Goal: Task Accomplishment & Management: Use online tool/utility

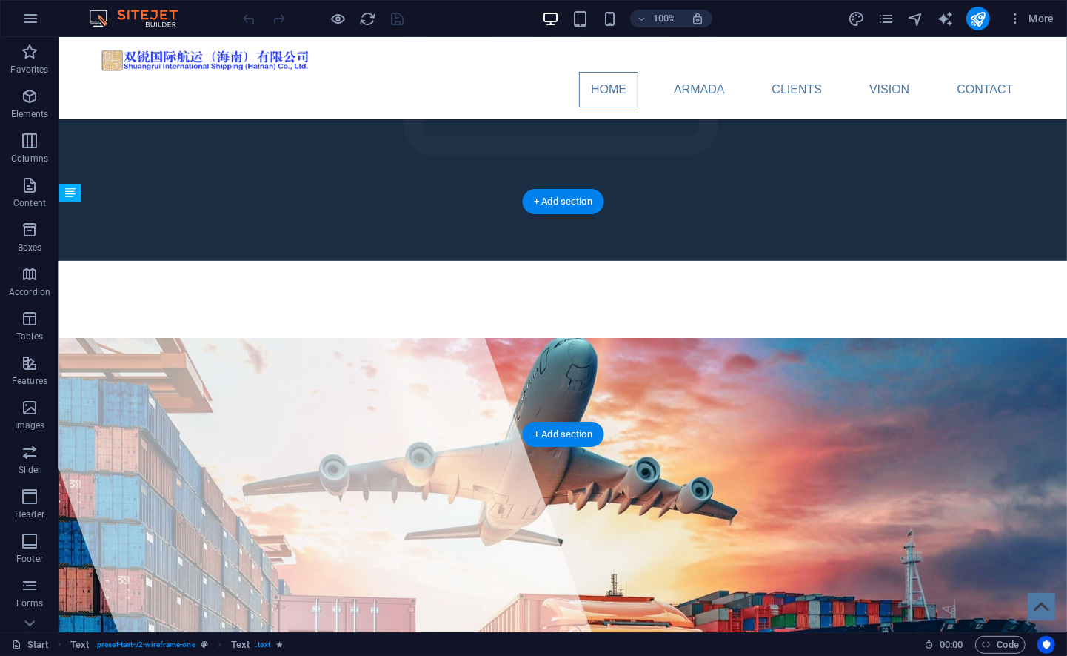
drag, startPoint x: 437, startPoint y: 338, endPoint x: 314, endPoint y: 310, distance: 126.0
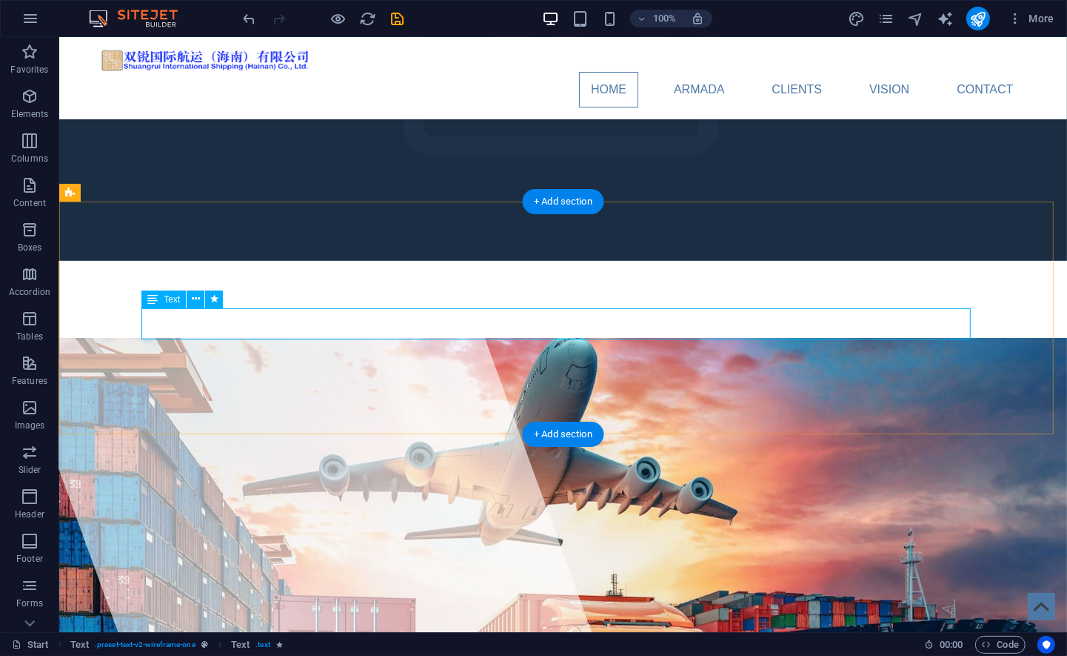
drag, startPoint x: 422, startPoint y: 330, endPoint x: 161, endPoint y: 330, distance: 260.0
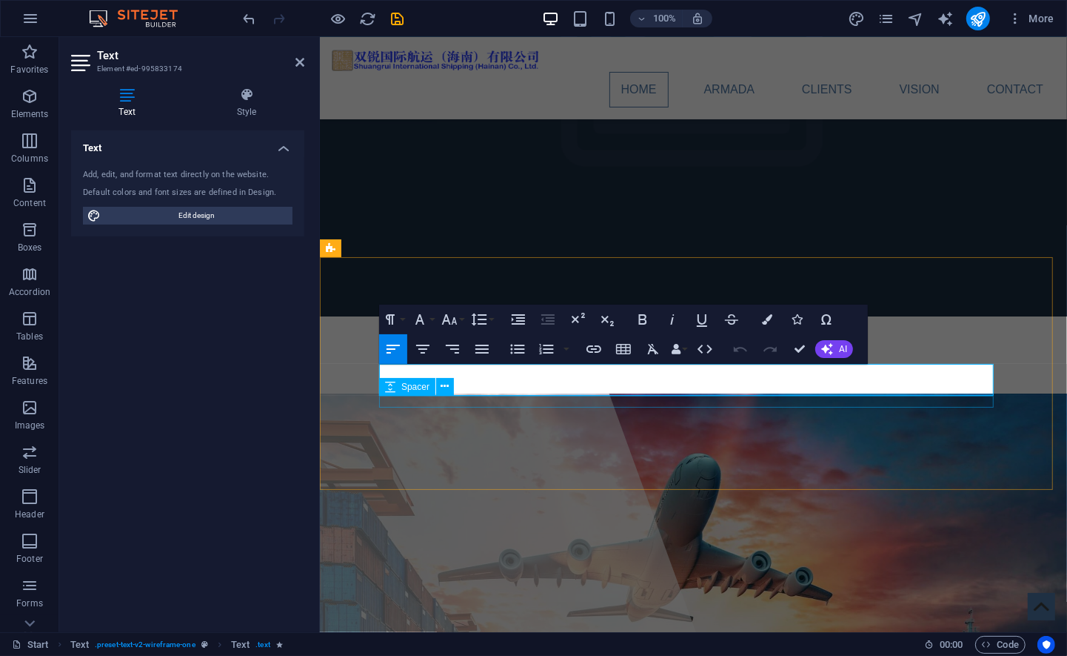
copy p "Founded by a group of partners who started with a vision to become a global pla…"
drag, startPoint x: 379, startPoint y: 375, endPoint x: 1161, endPoint y: 394, distance: 781.8
copy p "Founded by a group of partners who started with a vision to become a global pla…"
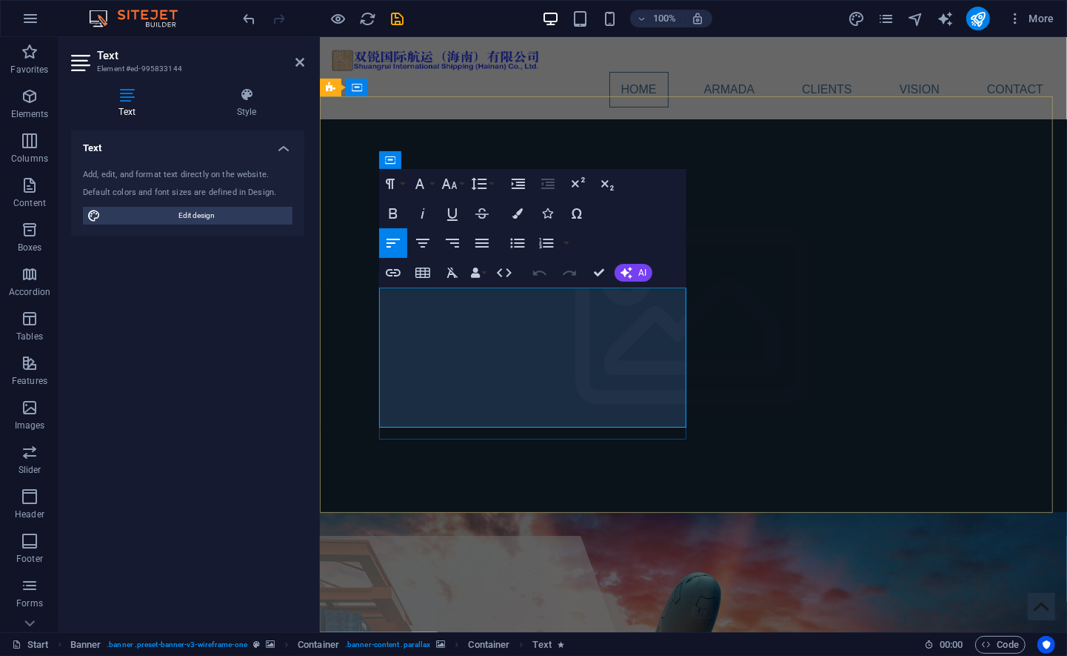
drag, startPoint x: 431, startPoint y: 413, endPoint x: 382, endPoint y: 296, distance: 127.1
copy span "As a trusted and reliable logistics partner, we are dedicated to ensuring that …"
